Goal: Information Seeking & Learning: Learn about a topic

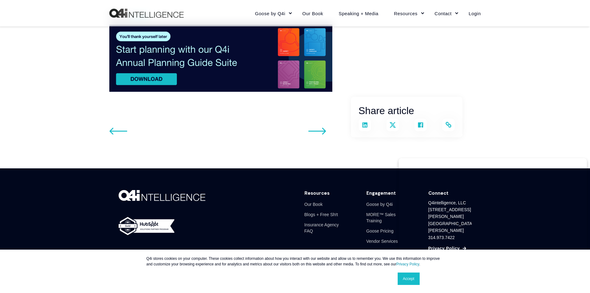
scroll to position [885, 0]
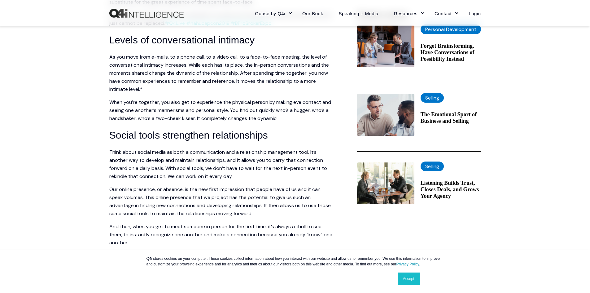
scroll to position [248, 0]
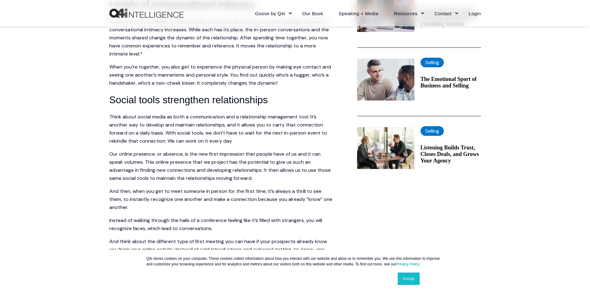
drag, startPoint x: 575, startPoint y: 20, endPoint x: 571, endPoint y: 8, distance: 12.2
click at [574, 20] on div "Goose by Q4i Goose Platform Goose Pricing MORE™ Sales Training Vendor Services …" at bounding box center [295, 13] width 590 height 26
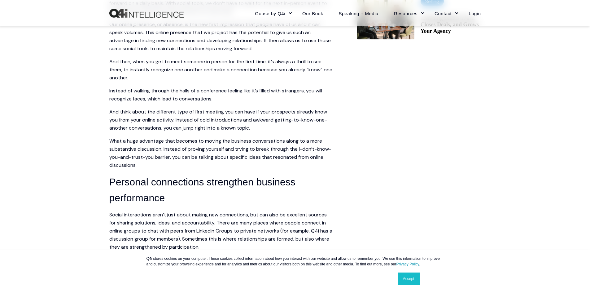
scroll to position [465, 0]
